Goal: Check status: Check status

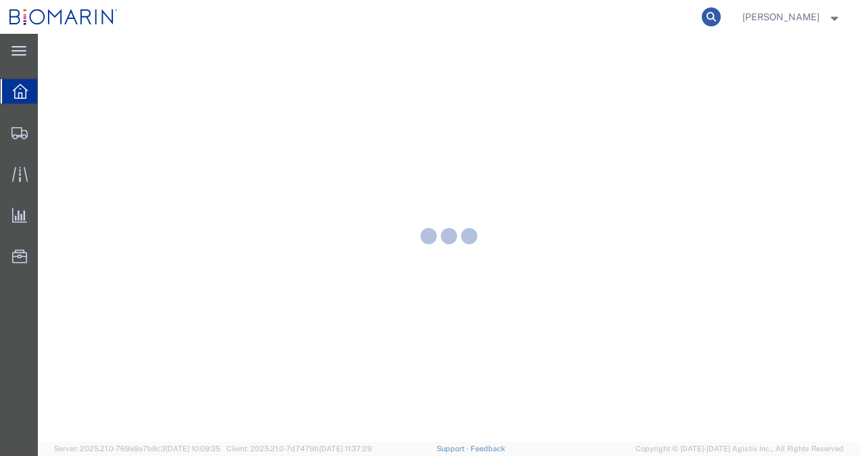
click at [721, 12] on icon at bounding box center [711, 16] width 19 height 19
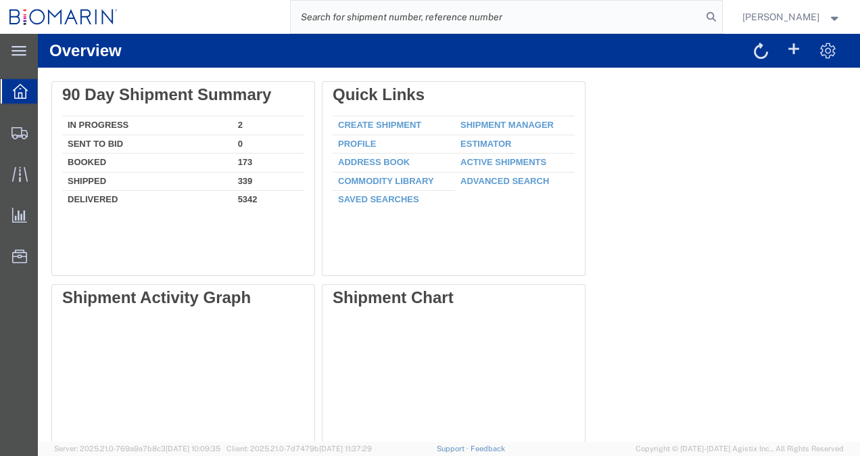
click at [571, 20] on input "search" at bounding box center [496, 17] width 411 height 32
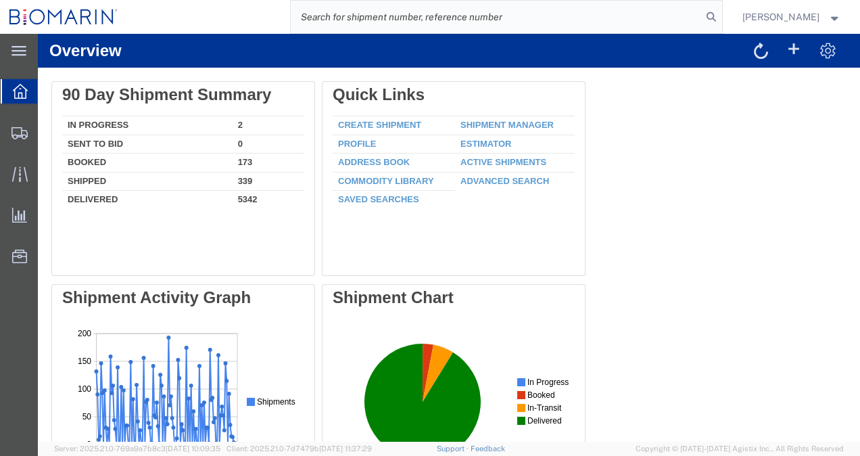
paste input "0493675615"
type input "0493675615"
click at [721, 16] on icon at bounding box center [711, 16] width 19 height 19
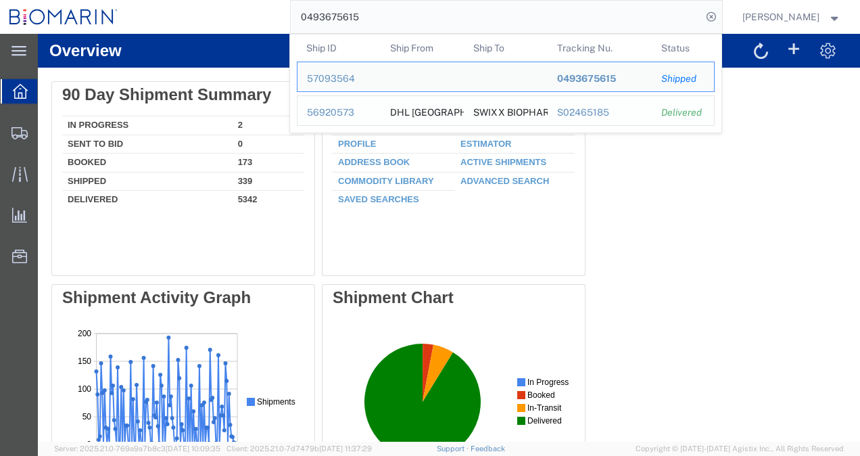
click at [569, 114] on div "S02465185" at bounding box center [600, 113] width 86 height 14
